Goal: Task Accomplishment & Management: Use online tool/utility

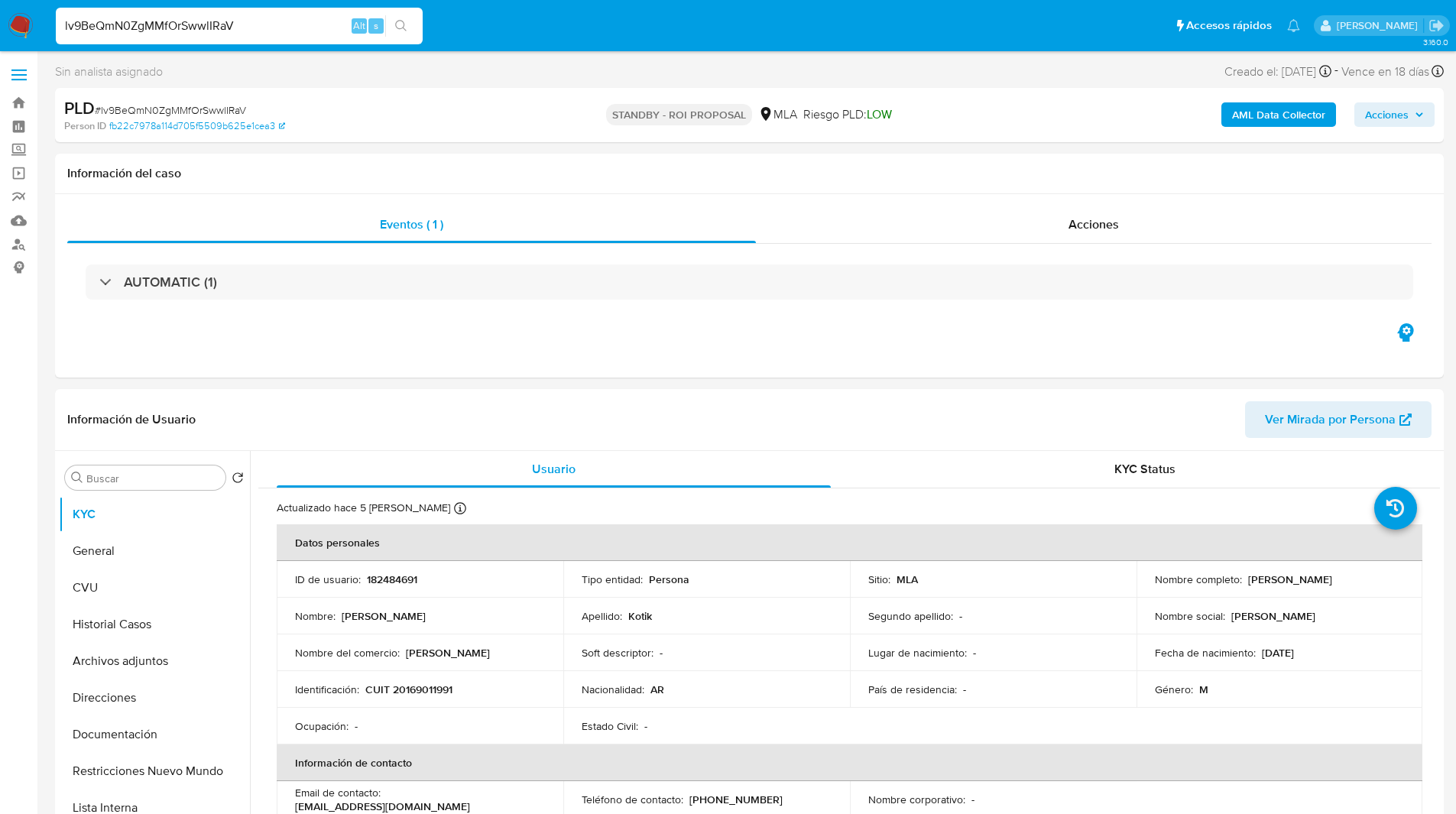
select select "10"
click at [617, 41] on ul "Pausado Ver notificaciones lv9BeQmN0ZgMMfOrSwwlIRaV Alt s Accesos rápidos Presi…" at bounding box center [677, 25] width 1260 height 38
click at [545, 28] on ul "Pausado Ver notificaciones lv9BeQmN0ZgMMfOrSwwlIRaV Alt s Accesos rápidos Presi…" at bounding box center [677, 25] width 1260 height 38
click at [596, 23] on ul "Pausado Ver notificaciones lv9BeQmN0ZgMMfOrSwwlIRaV Alt s Accesos rápidos Presi…" at bounding box center [677, 25] width 1260 height 38
click at [1054, 194] on div "Eventos ( 1 ) Acciones AUTOMATIC (1)" at bounding box center [750, 286] width 1389 height 184
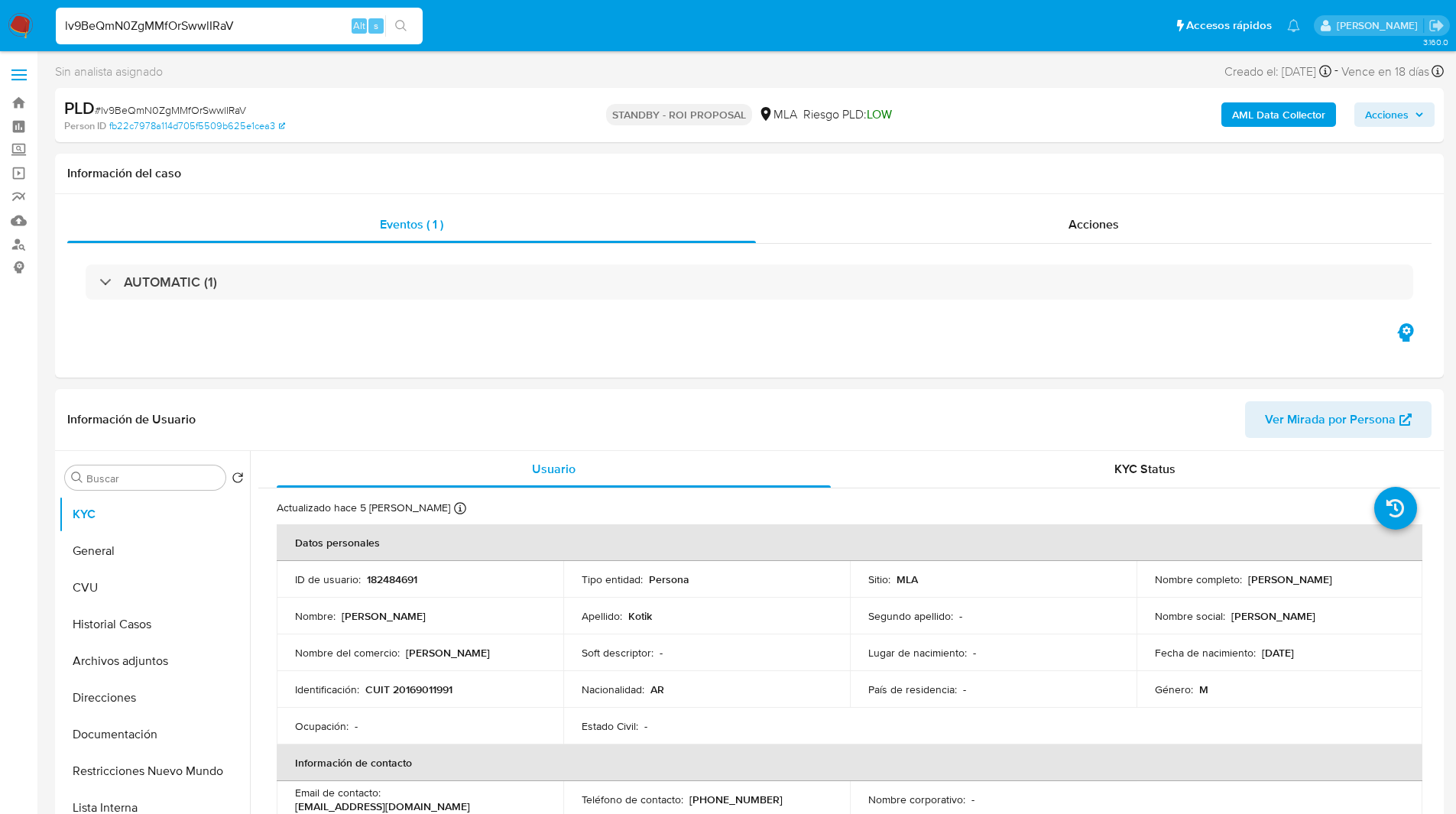
click at [546, 8] on ul "Pausado Ver notificaciones lv9BeQmN0ZgMMfOrSwwlIRaV Alt s Accesos rápidos Presi…" at bounding box center [677, 25] width 1260 height 38
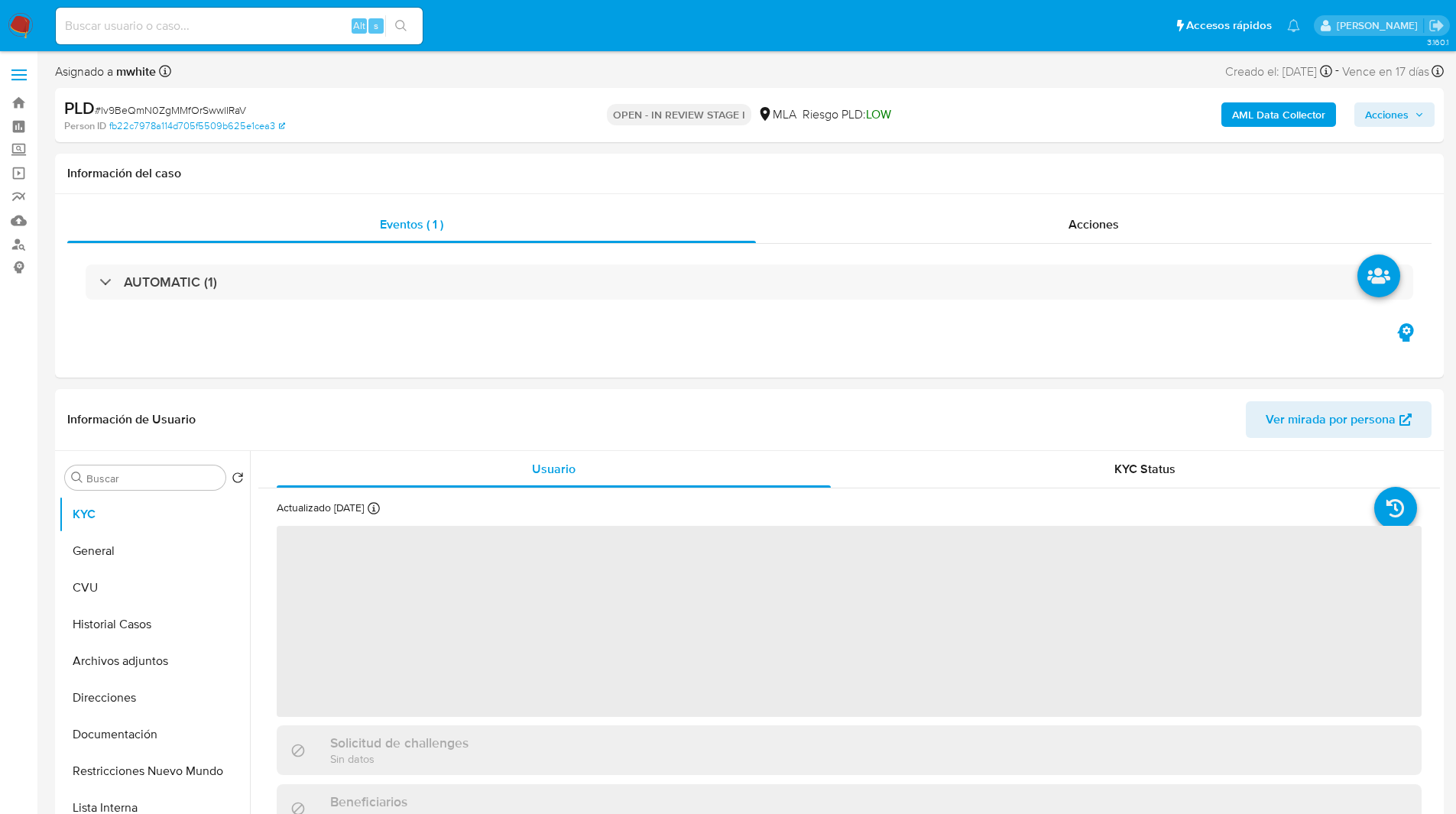
select select "10"
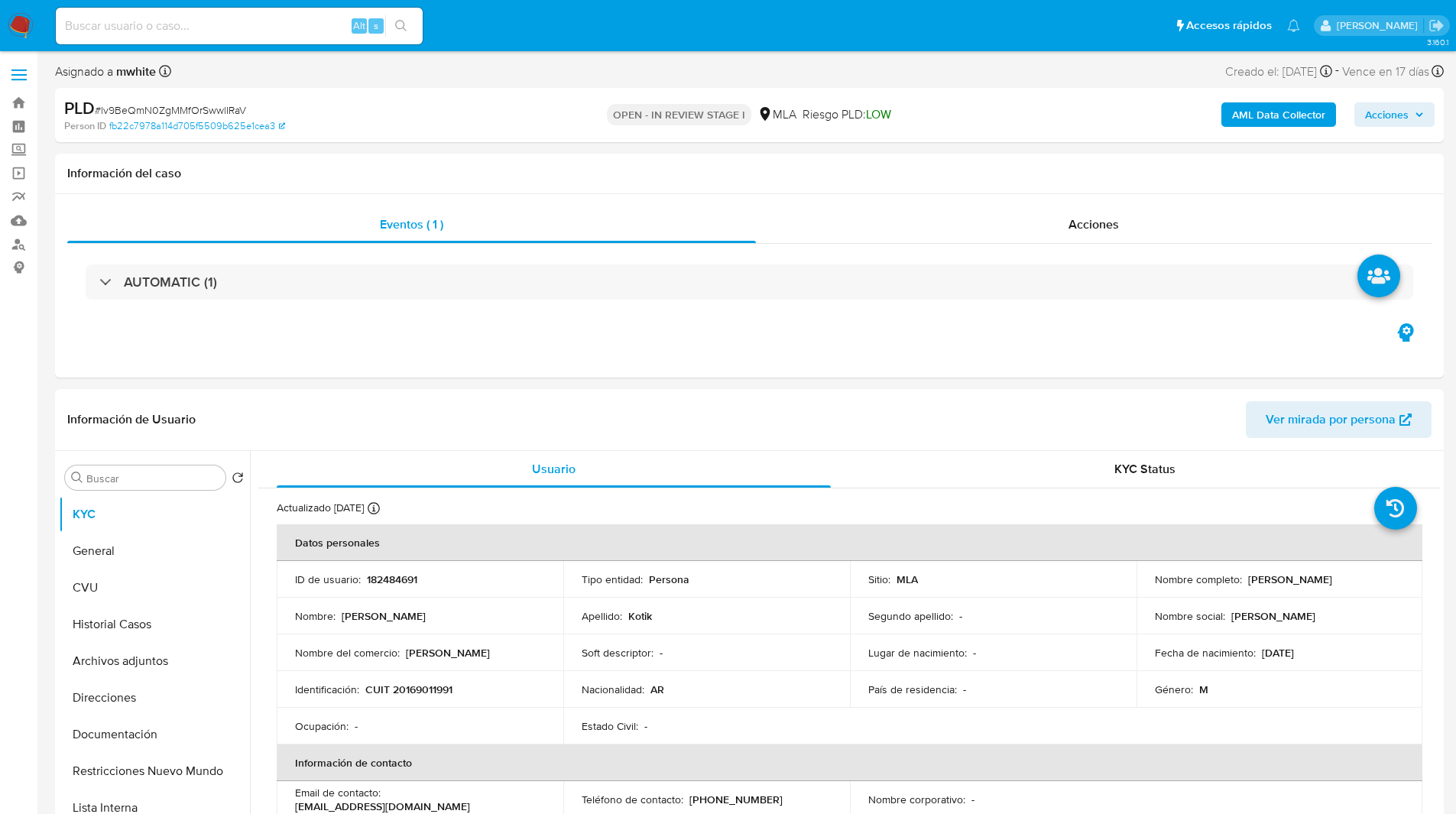
click at [572, 13] on ul "Pausado Ver notificaciones Alt s Accesos rápidos Presiona las siguientes teclas…" at bounding box center [677, 25] width 1260 height 38
click at [578, 20] on ul "Pausado Ver notificaciones Alt s Accesos rápidos Presiona las siguientes teclas…" at bounding box center [677, 25] width 1260 height 38
click at [627, 17] on ul "Pausado Ver notificaciones Alt s Accesos rápidos Presiona las siguientes teclas…" at bounding box center [677, 25] width 1260 height 38
click at [597, 30] on ul "Pausado Ver notificaciones Alt s Accesos rápidos Presiona las siguientes teclas…" at bounding box center [677, 25] width 1260 height 38
click at [558, 36] on ul "Pausado Ver notificaciones Alt s Accesos rápidos Presiona las siguientes teclas…" at bounding box center [677, 25] width 1260 height 38
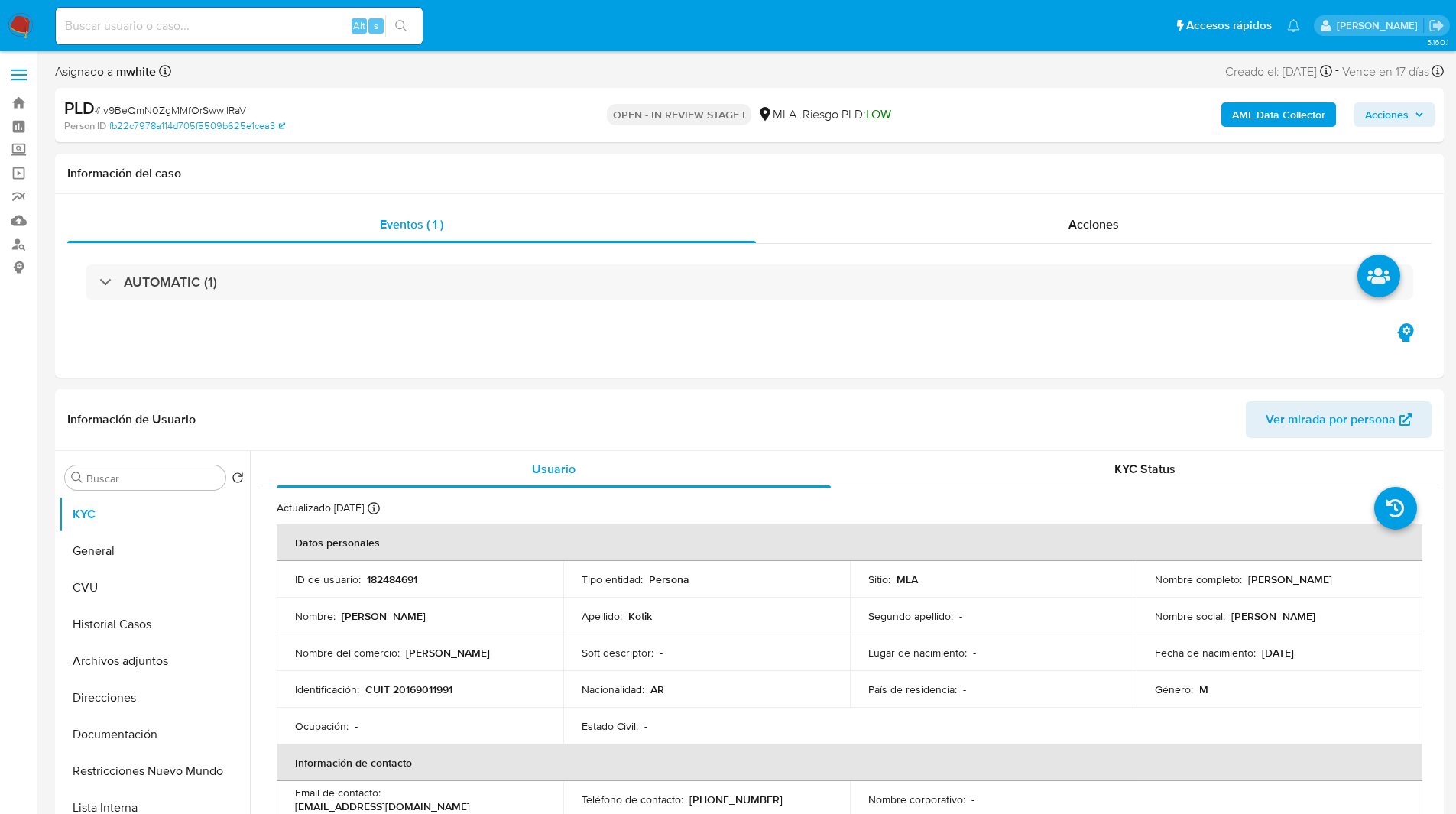
click at [554, 44] on ul "Pausado Ver notificaciones Alt s Accesos rápidos Presiona las siguientes teclas…" at bounding box center [677, 25] width 1260 height 38
click at [596, 44] on ul "Pausado Ver notificaciones Alt s Accesos rápidos Presiona las siguientes teclas…" at bounding box center [677, 25] width 1260 height 38
click at [483, 12] on ul "Pausado Ver notificaciones Alt s Accesos rápidos Presiona las siguientes teclas…" at bounding box center [677, 25] width 1260 height 38
click at [484, 17] on ul "Pausado Ver notificaciones Alt s Accesos rápidos Presiona las siguientes teclas…" at bounding box center [677, 25] width 1260 height 38
click at [516, 22] on ul "Pausado Ver notificaciones Alt s Accesos rápidos Presiona las siguientes teclas…" at bounding box center [677, 25] width 1260 height 38
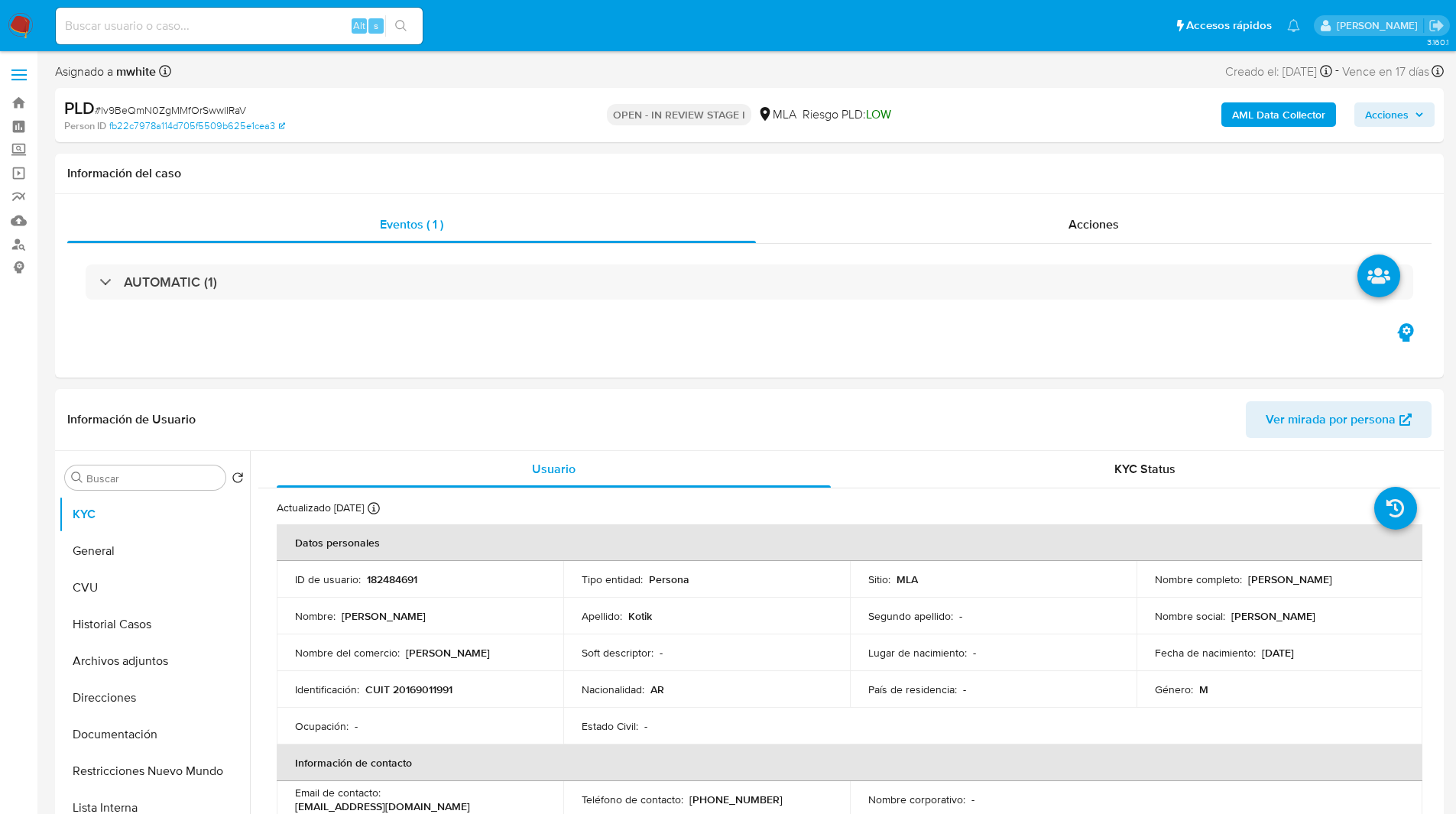
click at [543, 17] on ul "Pausado Ver notificaciones Alt s Accesos rápidos Presiona las siguientes teclas…" at bounding box center [677, 25] width 1260 height 38
click at [544, 22] on ul "Pausado Ver notificaciones Alt s Accesos rápidos Presiona las siguientes teclas…" at bounding box center [677, 25] width 1260 height 38
click at [538, 27] on ul "Pausado Ver notificaciones Alt s Accesos rápidos Presiona las siguientes teclas…" at bounding box center [677, 25] width 1260 height 38
click at [566, 24] on ul "Pausado Ver notificaciones Alt s Accesos rápidos Presiona las siguientes teclas…" at bounding box center [677, 25] width 1260 height 38
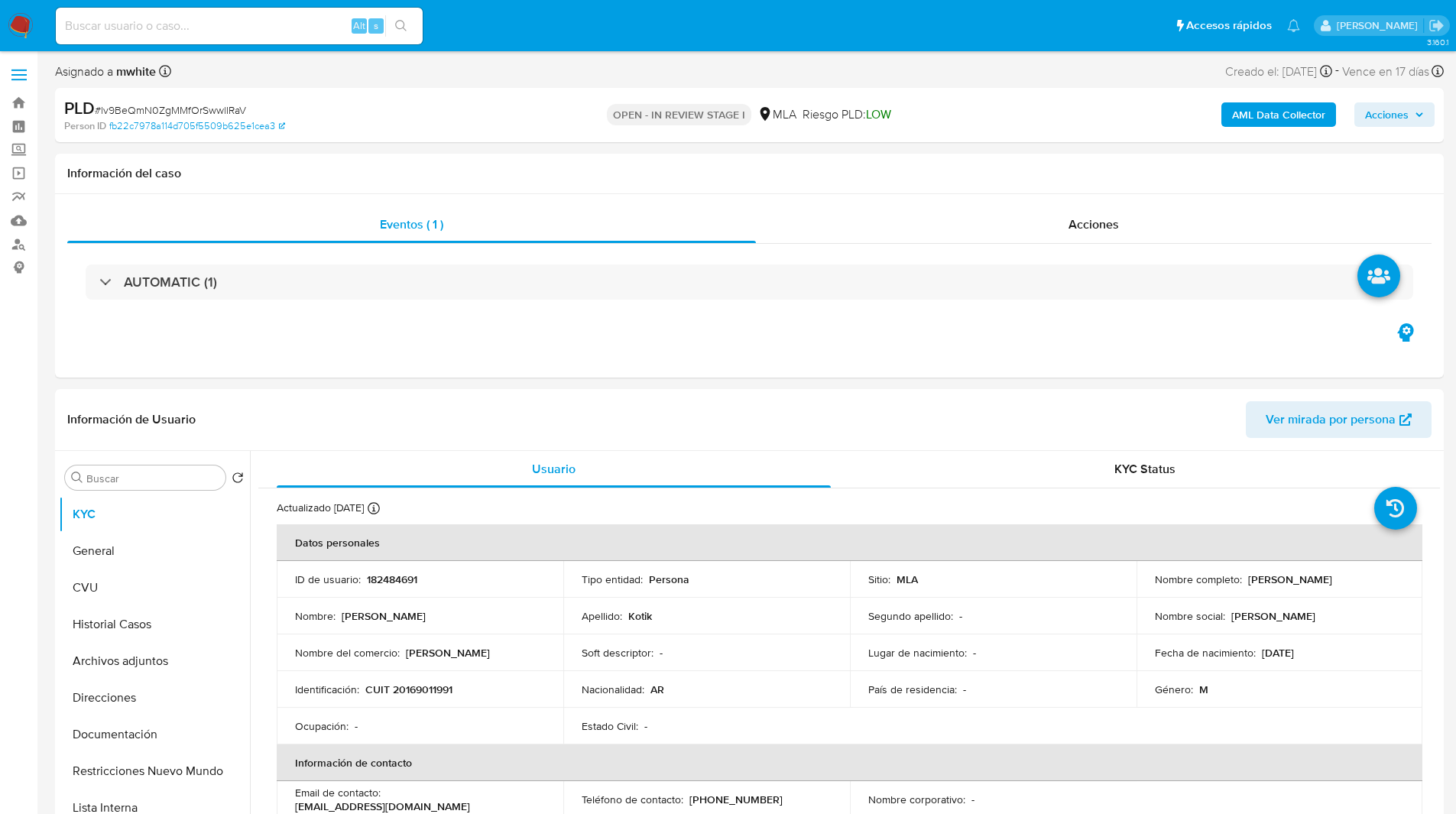
click at [609, 15] on ul "Pausado Ver notificaciones Alt s Accesos rápidos Presiona las siguientes teclas…" at bounding box center [677, 25] width 1260 height 38
click at [614, 15] on ul "Pausado Ver notificaciones Alt s Accesos rápidos Presiona las siguientes teclas…" at bounding box center [677, 25] width 1260 height 38
click at [646, 19] on ul "Pausado Ver notificaciones Alt s Accesos rápidos Presiona las siguientes teclas…" at bounding box center [677, 25] width 1260 height 38
click at [615, 33] on ul "Pausado Ver notificaciones Alt s Accesos rápidos Presiona las siguientes teclas…" at bounding box center [677, 25] width 1260 height 38
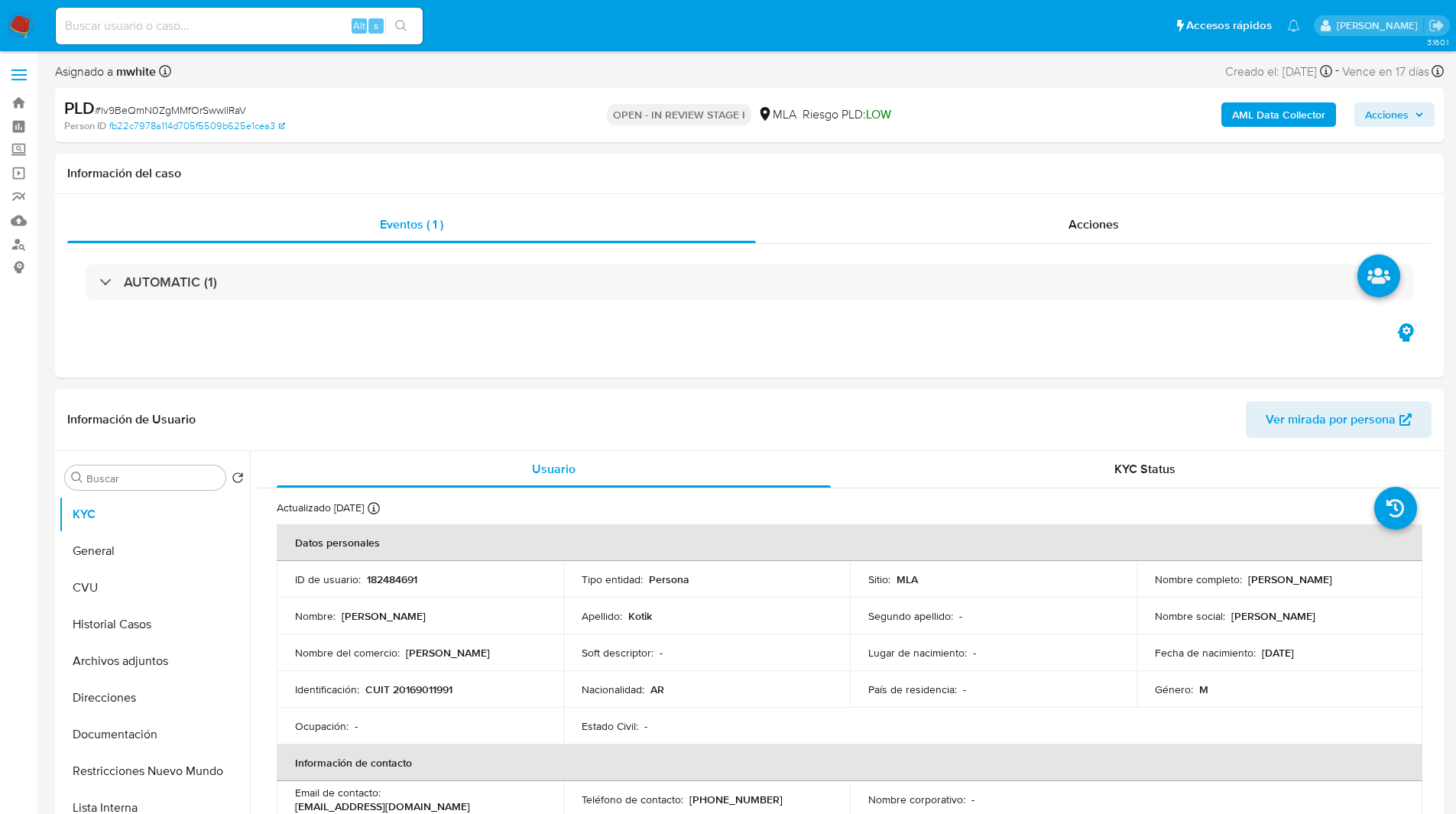
click at [632, 31] on ul "Pausado Ver notificaciones Alt s Accesos rápidos Presiona las siguientes teclas…" at bounding box center [677, 25] width 1260 height 38
click at [648, 31] on ul "Pausado Ver notificaciones Alt s Accesos rápidos Presiona las siguientes teclas…" at bounding box center [677, 25] width 1260 height 38
click at [661, 31] on ul "Pausado Ver notificaciones Alt s Accesos rápidos Presiona las siguientes teclas…" at bounding box center [677, 25] width 1260 height 38
click at [681, 31] on ul "Pausado Ver notificaciones Alt s Accesos rápidos Presiona las siguientes teclas…" at bounding box center [677, 25] width 1260 height 38
click at [637, 31] on ul "Pausado Ver notificaciones Alt s Accesos rápidos Presiona las siguientes teclas…" at bounding box center [677, 25] width 1260 height 38
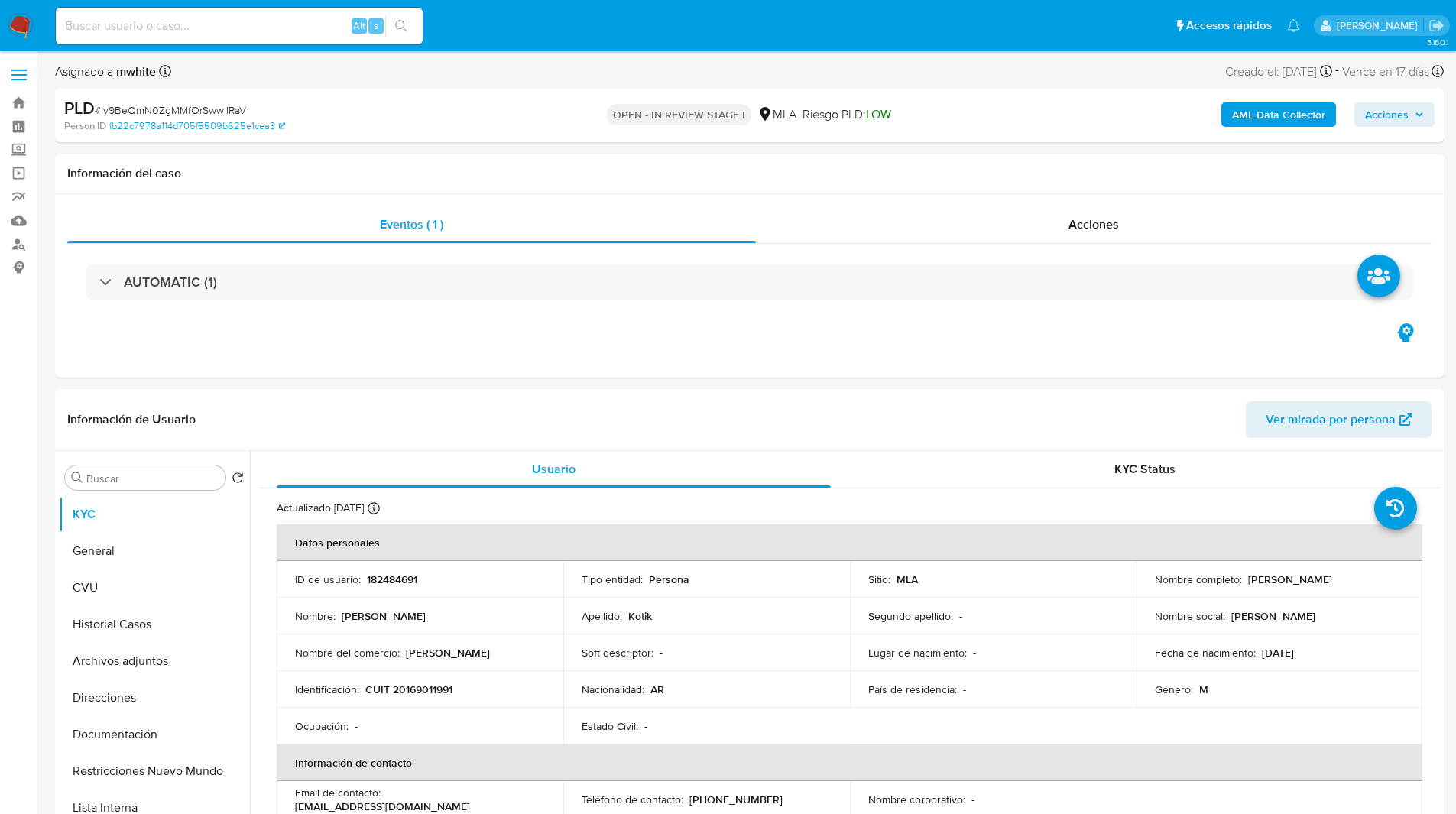
click at [608, 38] on ul "Pausado Ver notificaciones Alt s Accesos rápidos Presiona las siguientes teclas…" at bounding box center [677, 25] width 1260 height 38
click at [624, 34] on ul "Pausado Ver notificaciones Alt s Accesos rápidos Presiona las siguientes teclas…" at bounding box center [677, 25] width 1260 height 38
click at [676, 19] on ul "Pausado Ver notificaciones Alt s Accesos rápidos Presiona las siguientes teclas…" at bounding box center [677, 25] width 1260 height 38
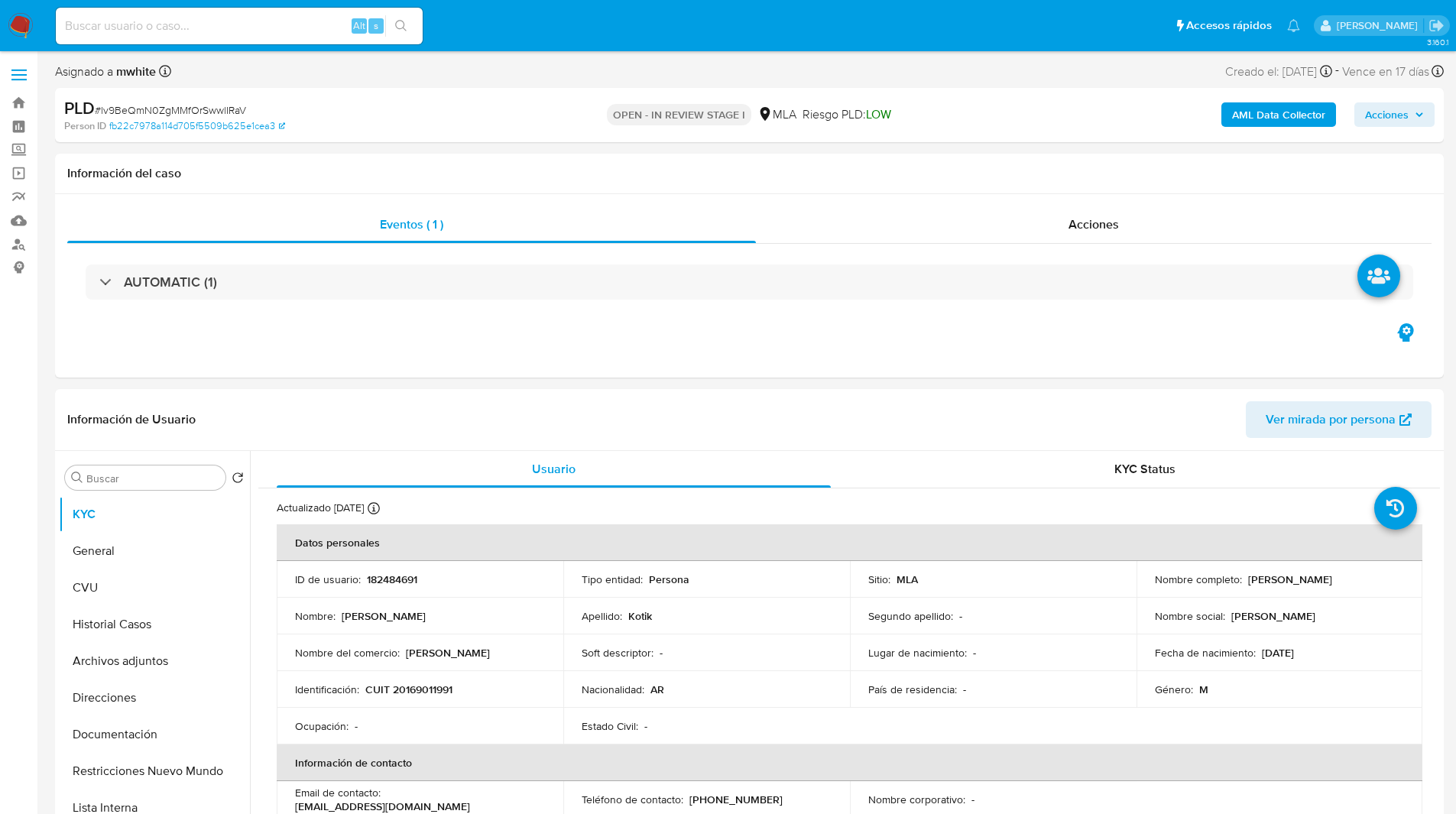
click at [676, 19] on ul "Pausado Ver notificaciones Alt s Accesos rápidos Presiona las siguientes teclas…" at bounding box center [677, 25] width 1260 height 38
click at [642, 19] on ul "Pausado Ver notificaciones Alt s Accesos rápidos Presiona las siguientes teclas…" at bounding box center [677, 25] width 1260 height 38
click at [617, 28] on ul "Pausado Ver notificaciones Alt s Accesos rápidos Presiona las siguientes teclas…" at bounding box center [677, 25] width 1260 height 38
click at [476, 17] on ul "Pausado Ver notificaciones Alt s Accesos rápidos Presiona las siguientes teclas…" at bounding box center [677, 25] width 1260 height 38
click at [541, 36] on ul "Pausado Ver notificaciones Alt s Accesos rápidos Presiona las siguientes teclas…" at bounding box center [677, 25] width 1260 height 38
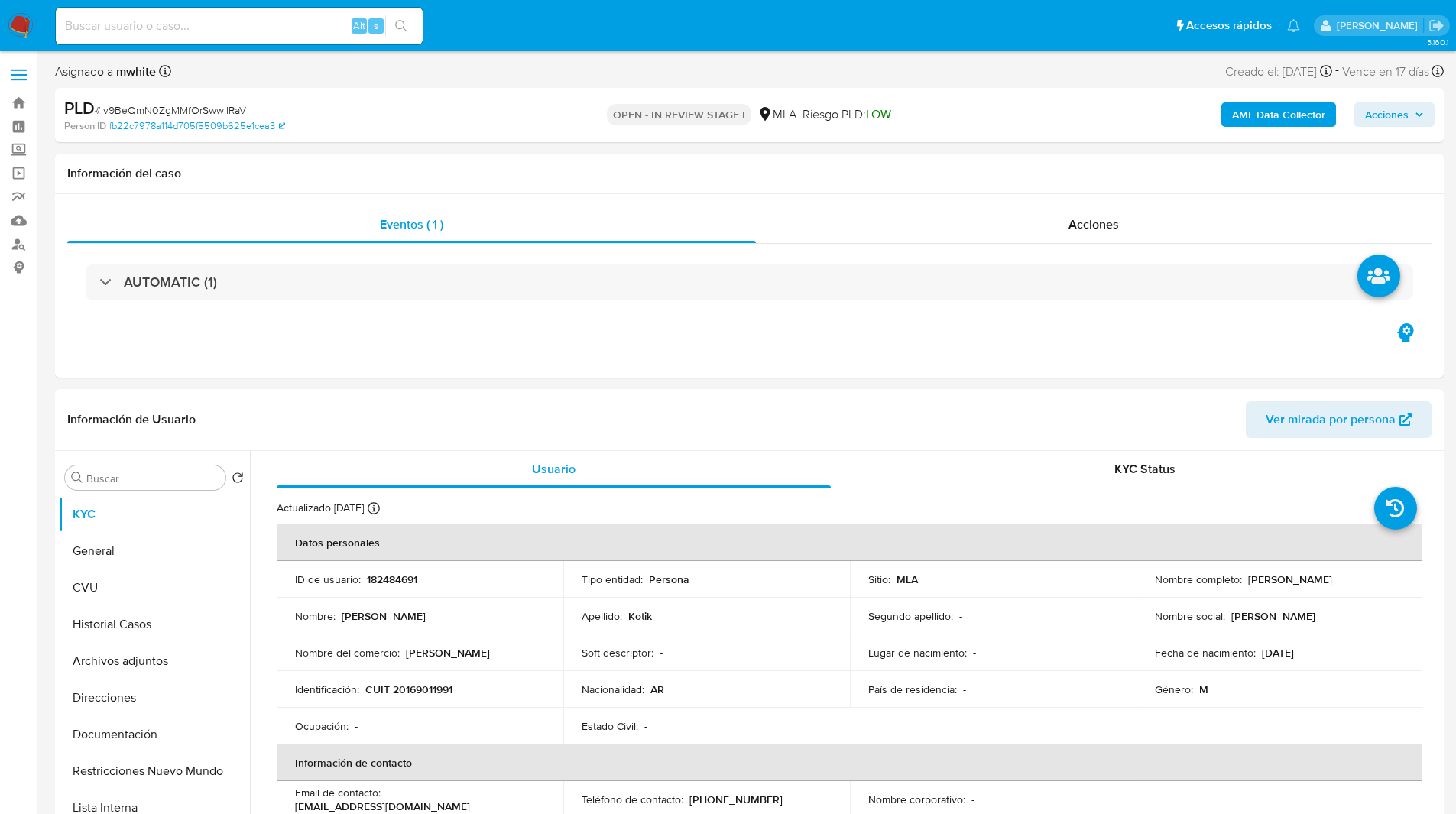
drag, startPoint x: 549, startPoint y: 39, endPoint x: 544, endPoint y: 27, distance: 13.0
click at [544, 27] on ul "Pausado Ver notificaciones Alt s Accesos rápidos Presiona las siguientes teclas…" at bounding box center [677, 25] width 1260 height 38
click at [542, 27] on ul "Pausado Ver notificaciones Alt s Accesos rápidos Presiona las siguientes teclas…" at bounding box center [677, 25] width 1260 height 38
click at [476, 62] on div "Asignado a mwhite Asignado el: 17/07/2025 16:38:04 Creado el: 12/07/2025 Creado…" at bounding box center [750, 74] width 1389 height 27
click at [489, 62] on div "Asignado a mwhite Asignado el: 17/07/2025 16:38:04 Creado el: 12/07/2025 Creado…" at bounding box center [750, 74] width 1389 height 27
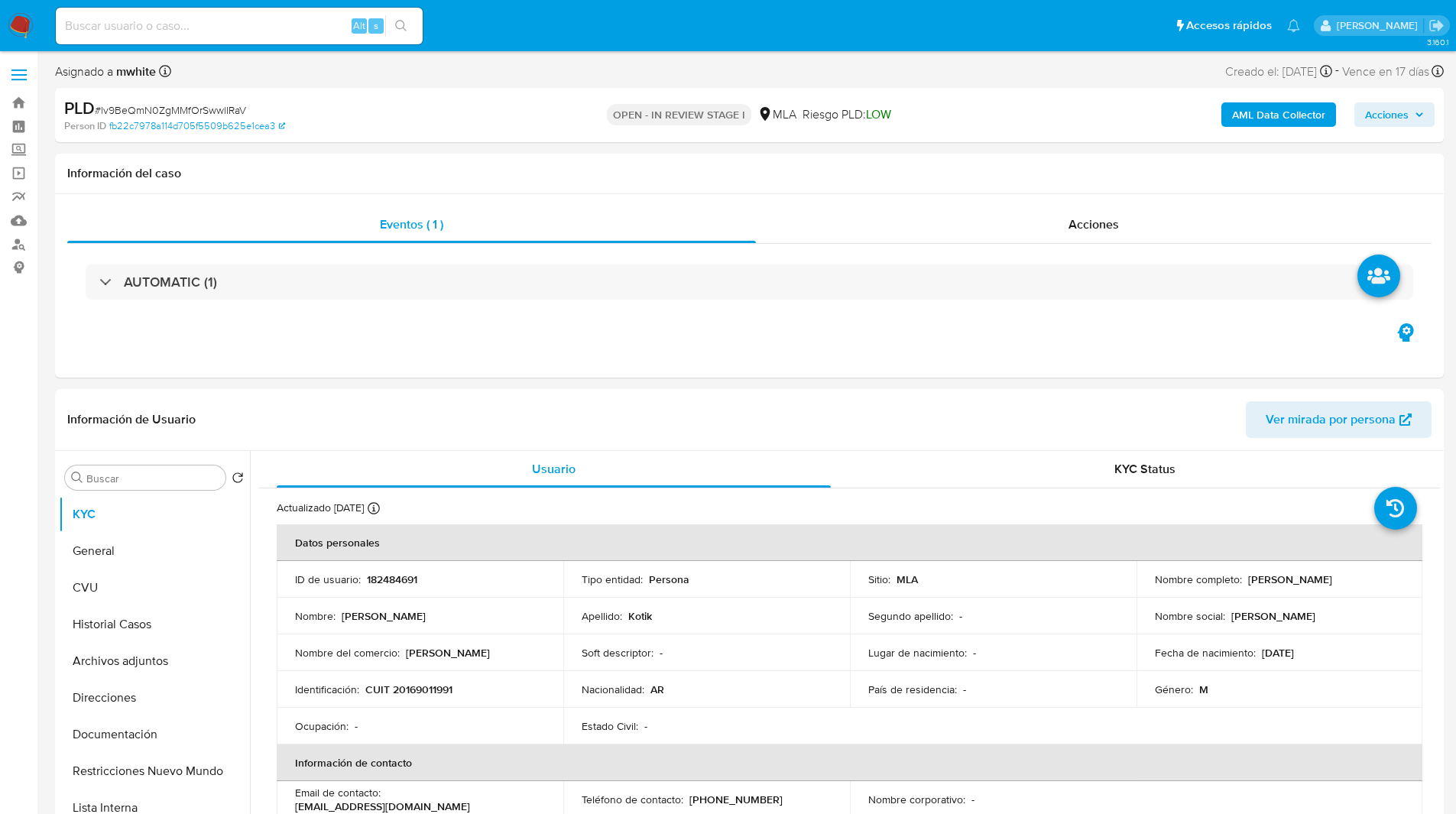
click at [493, 45] on nav "Pausado Ver notificaciones Alt s Accesos rápidos Presiona las siguientes teclas…" at bounding box center [728, 25] width 1456 height 52
click at [483, 49] on nav "Pausado Ver notificaciones Alt s Accesos rápidos Presiona las siguientes teclas…" at bounding box center [728, 25] width 1456 height 52
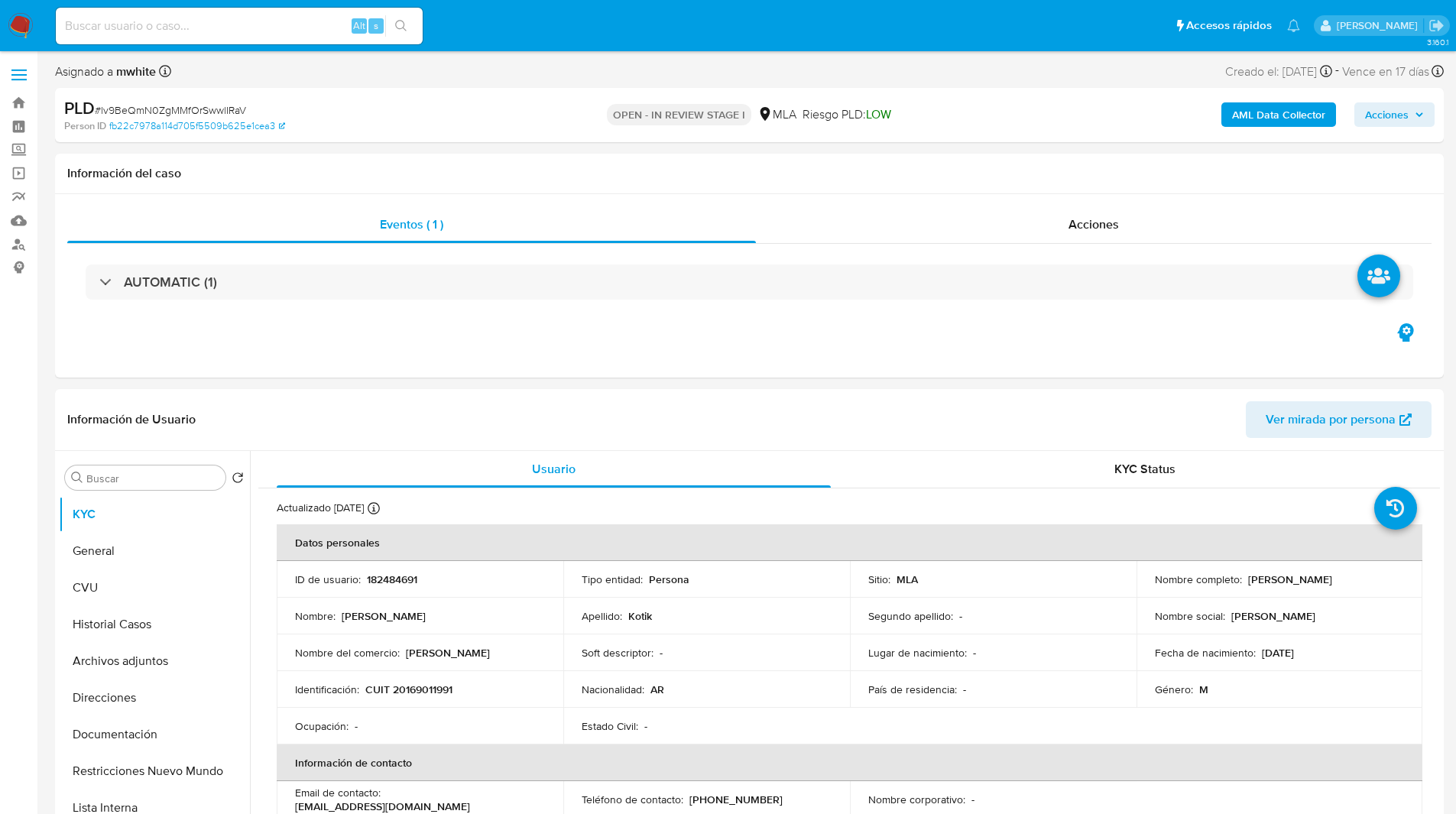
click at [480, 64] on div "Asignado a mwhite Asignado el: 17/07/2025 16:38:04 Creado el: 12/07/2025 Creado…" at bounding box center [750, 74] width 1389 height 27
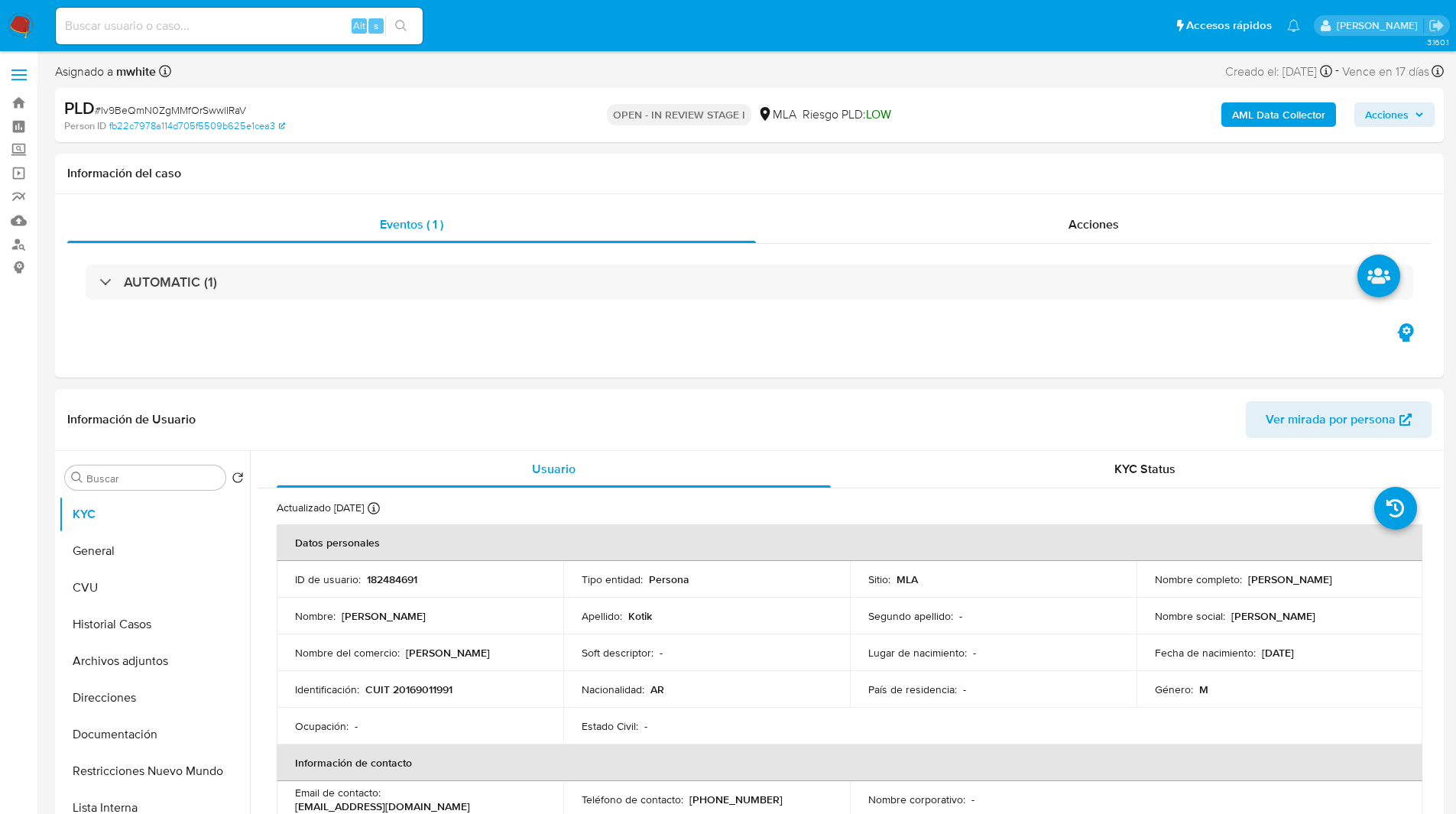
click at [468, 82] on div "Asignado a mwhite Asignado el: 17/07/2025 16:38:04 Creado el: 12/07/2025 Creado…" at bounding box center [750, 74] width 1389 height 27
click at [420, 66] on div "Asignado a mwhite Asignado el: 17/07/2025 16:38:04 Creado el: 12/07/2025 Creado…" at bounding box center [750, 74] width 1389 height 27
click at [425, 71] on div "Asignado a mwhite Asignado el: 17/07/2025 16:38:04 Creado el: 12/07/2025 Creado…" at bounding box center [750, 74] width 1389 height 27
click at [455, 72] on div "Asignado a mwhite Asignado el: 17/07/2025 16:38:04 Creado el: 12/07/2025 Creado…" at bounding box center [750, 74] width 1389 height 27
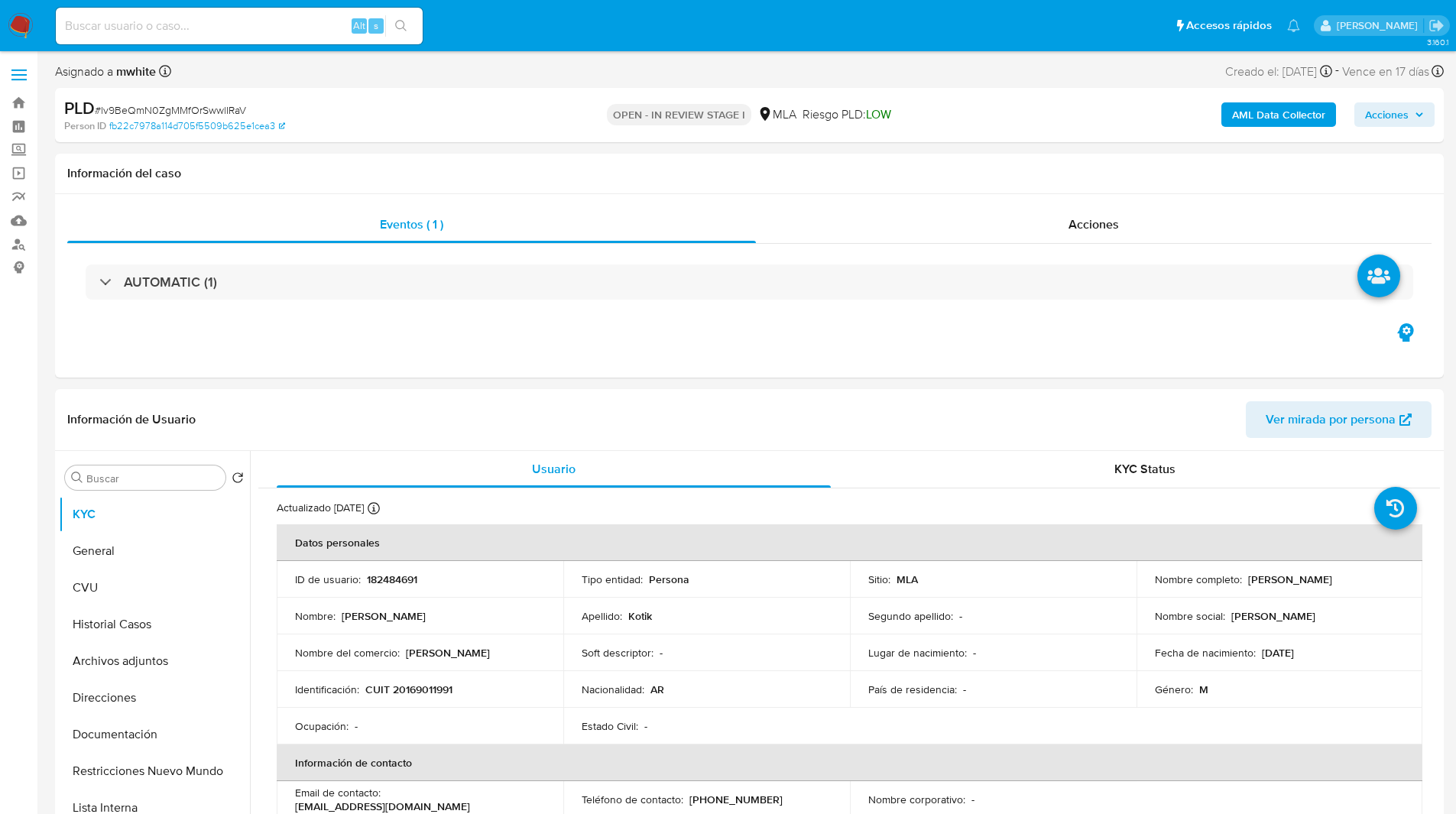
click at [504, 74] on div "Asignado a mwhite Asignado el: 17/07/2025 16:38:04 Creado el: 12/07/2025 Creado…" at bounding box center [750, 74] width 1389 height 27
click at [434, 63] on div "Asignado a mwhite Asignado el: 17/07/2025 16:38:04 Creado el: 12/07/2025 Creado…" at bounding box center [750, 74] width 1389 height 27
click at [410, 72] on div "Asignado a mwhite Asignado el: 17/07/2025 16:38:04 Creado el: 12/07/2025 Creado…" at bounding box center [750, 74] width 1389 height 27
click at [440, 81] on div "Asignado a mwhite Asignado el: 17/07/2025 16:38:04 Creado el: 12/07/2025 Creado…" at bounding box center [750, 74] width 1389 height 27
click at [645, 333] on div "Eventos ( 1 ) Acciones AUTOMATIC (1)" at bounding box center [750, 286] width 1389 height 184
